Goal: Check status: Check status

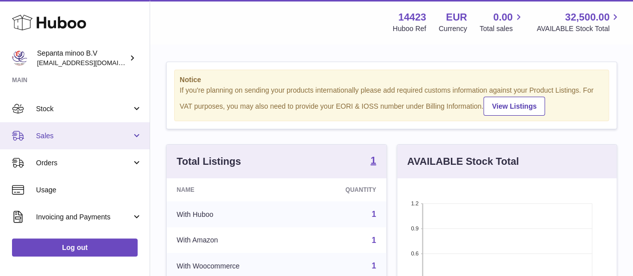
scroll to position [49, 0]
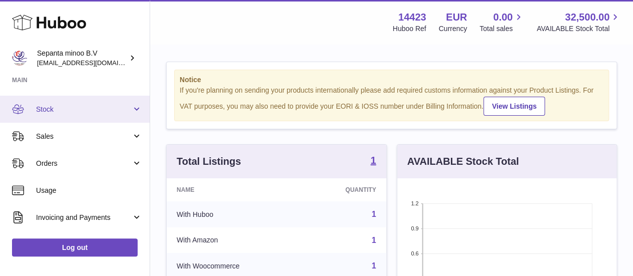
click at [73, 116] on link "Stock" at bounding box center [75, 109] width 150 height 27
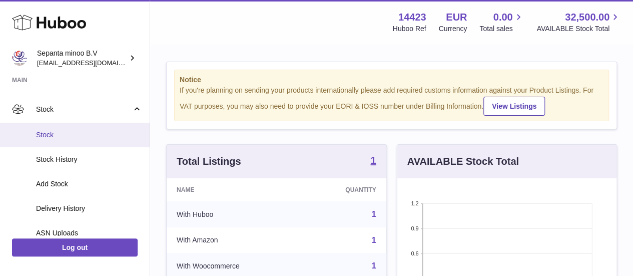
click at [78, 140] on link "Stock" at bounding box center [75, 135] width 150 height 25
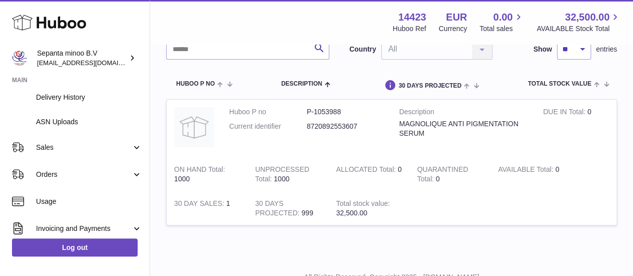
scroll to position [160, 0]
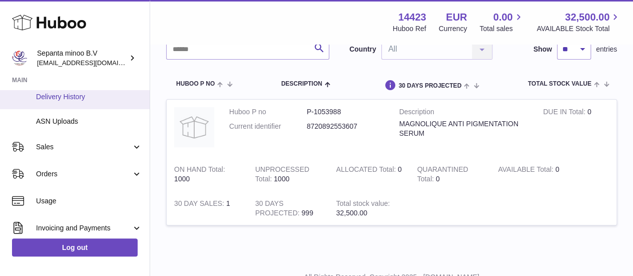
click at [63, 97] on span "Delivery History" at bounding box center [89, 97] width 106 height 10
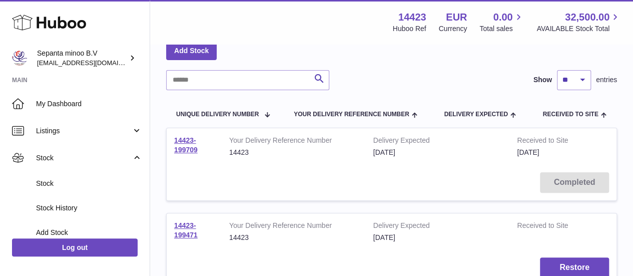
scroll to position [127, 0]
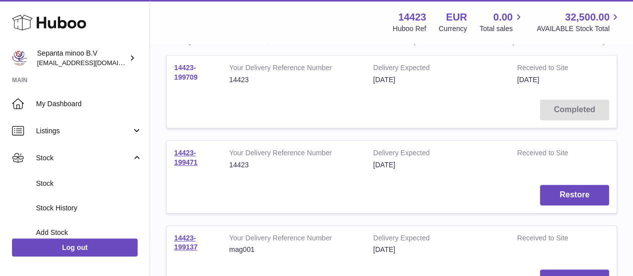
click at [190, 67] on link "14423-199709" at bounding box center [186, 73] width 24 height 18
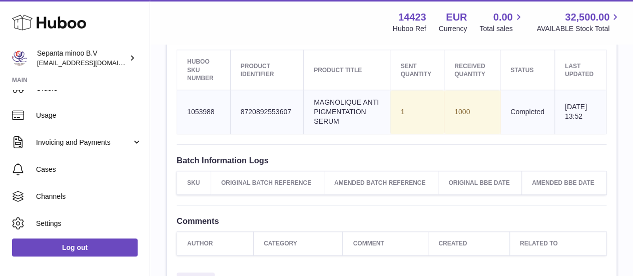
scroll to position [127, 0]
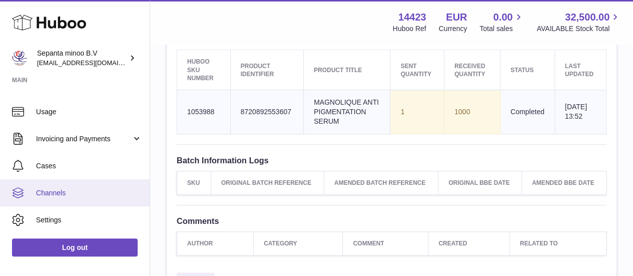
click at [79, 187] on link "Channels" at bounding box center [75, 192] width 150 height 27
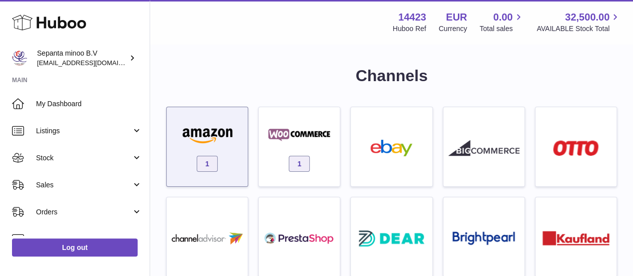
click at [231, 132] on img at bounding box center [207, 135] width 71 height 17
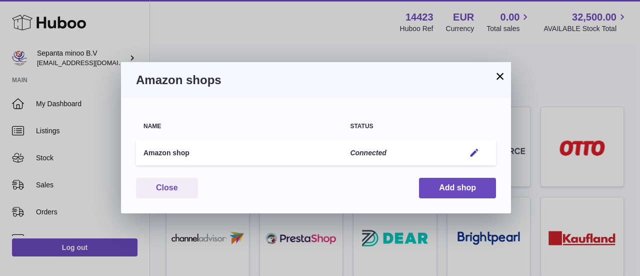
click at [262, 45] on div "× Amazon shops Name Status Amazon shop Connected Edit You have not connected sh…" at bounding box center [320, 138] width 640 height 276
